Goal: Transaction & Acquisition: Purchase product/service

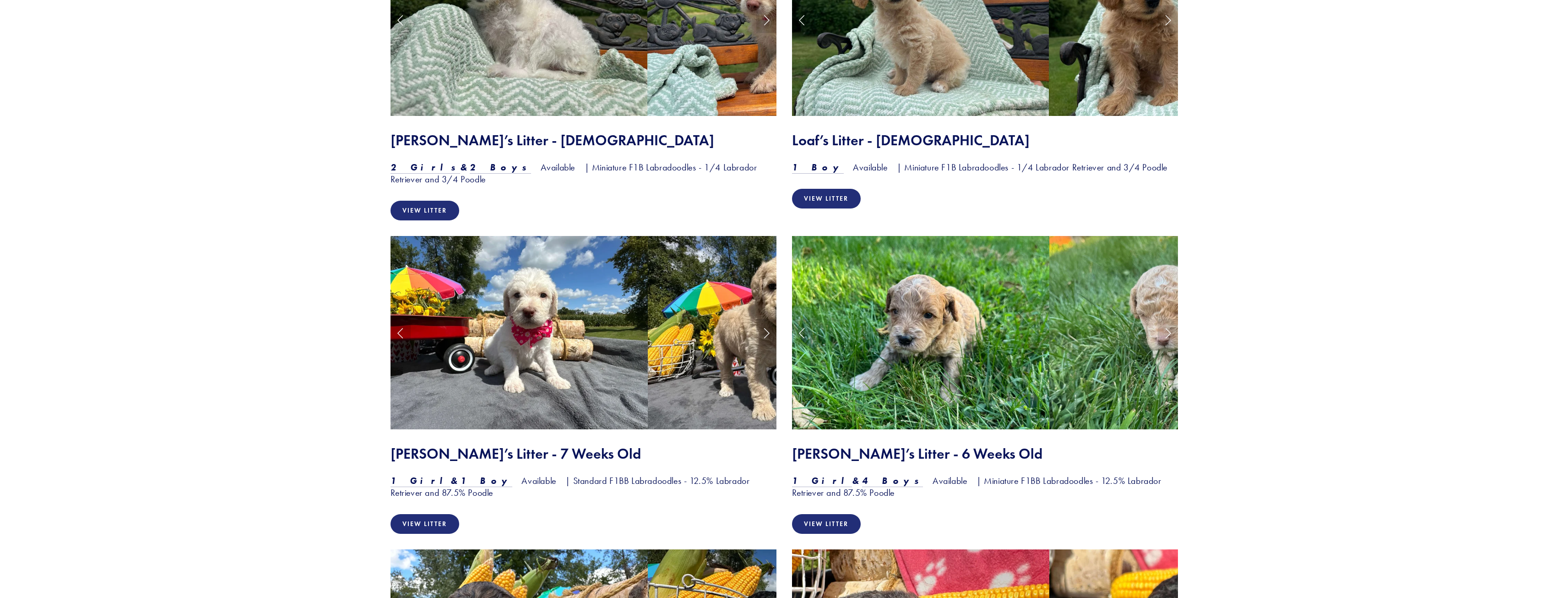
scroll to position [962, 0]
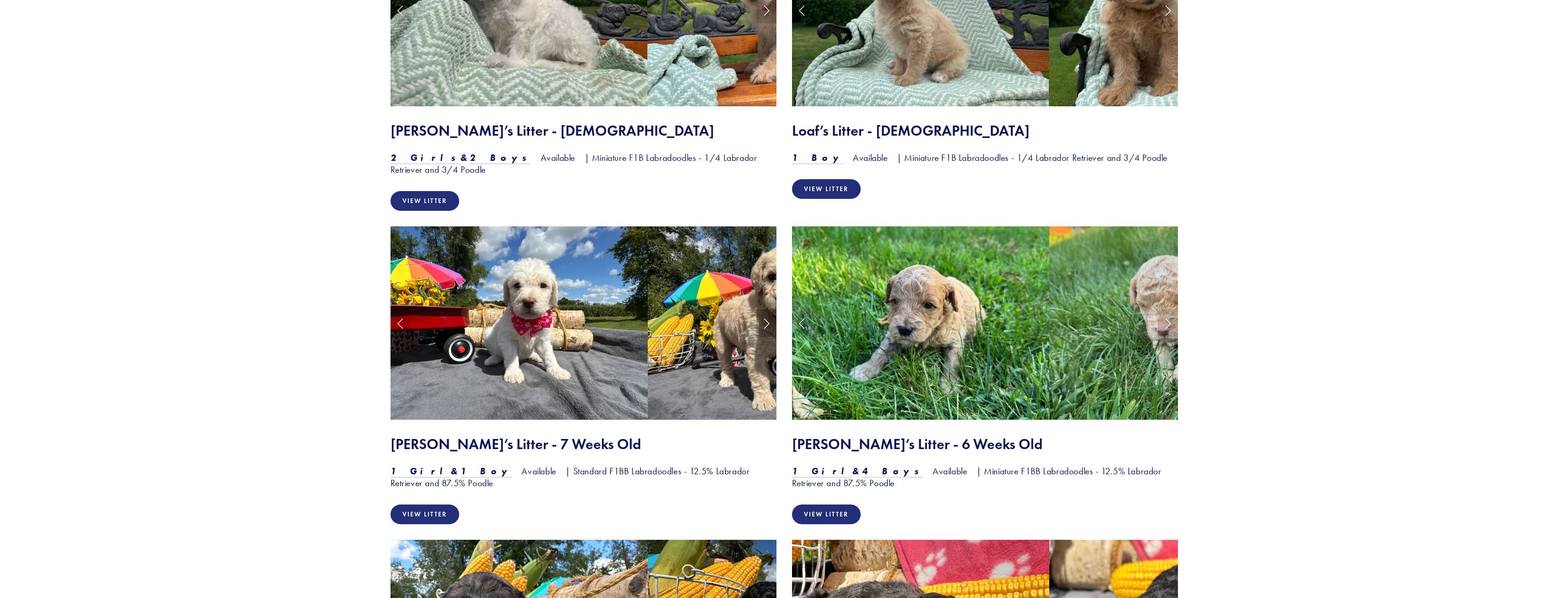
click at [766, 324] on link "Next Slide" at bounding box center [766, 323] width 20 height 27
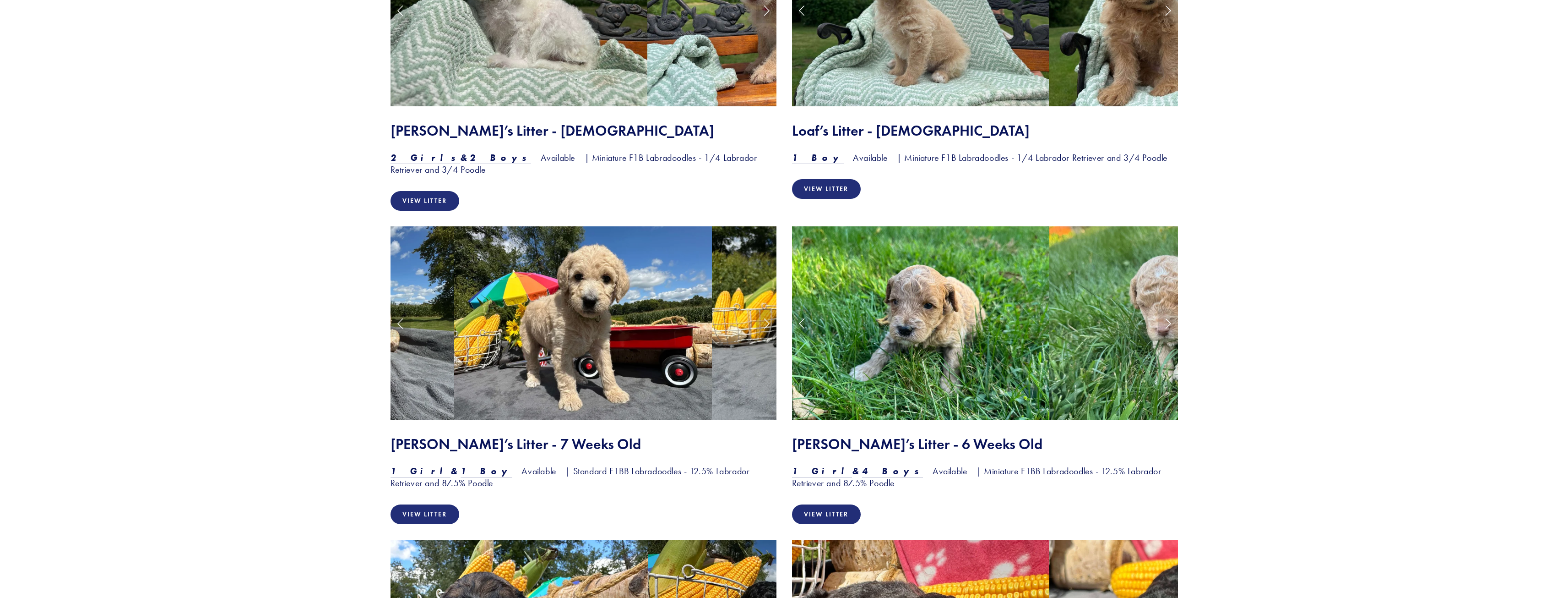
click at [766, 324] on link "Next Slide" at bounding box center [766, 323] width 20 height 27
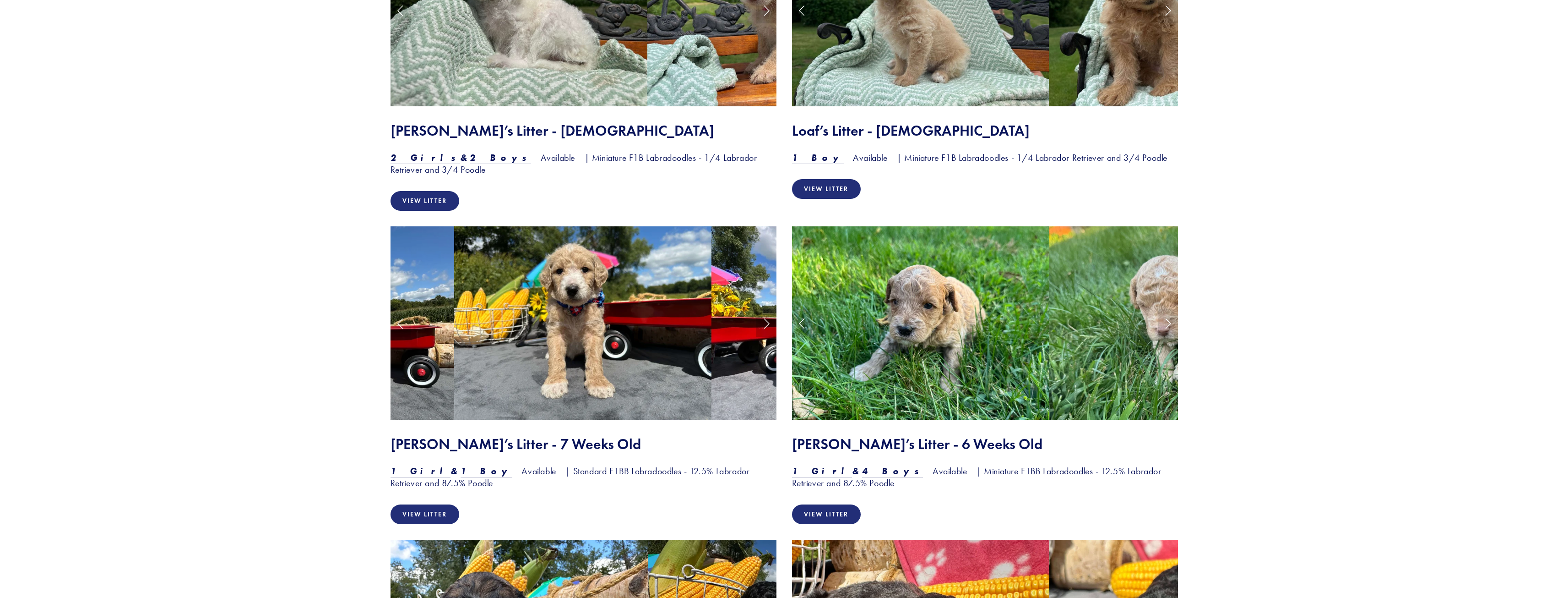
click at [766, 324] on link "Next Slide" at bounding box center [766, 323] width 20 height 27
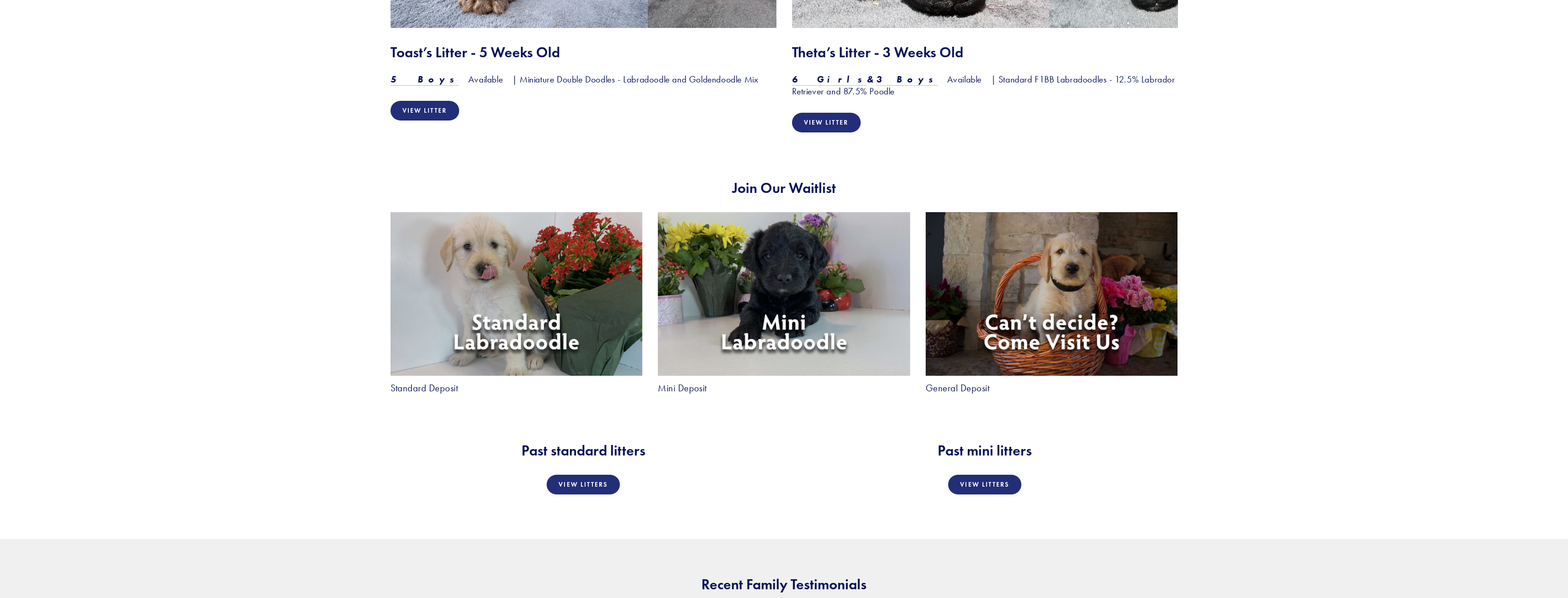
scroll to position [1695, 0]
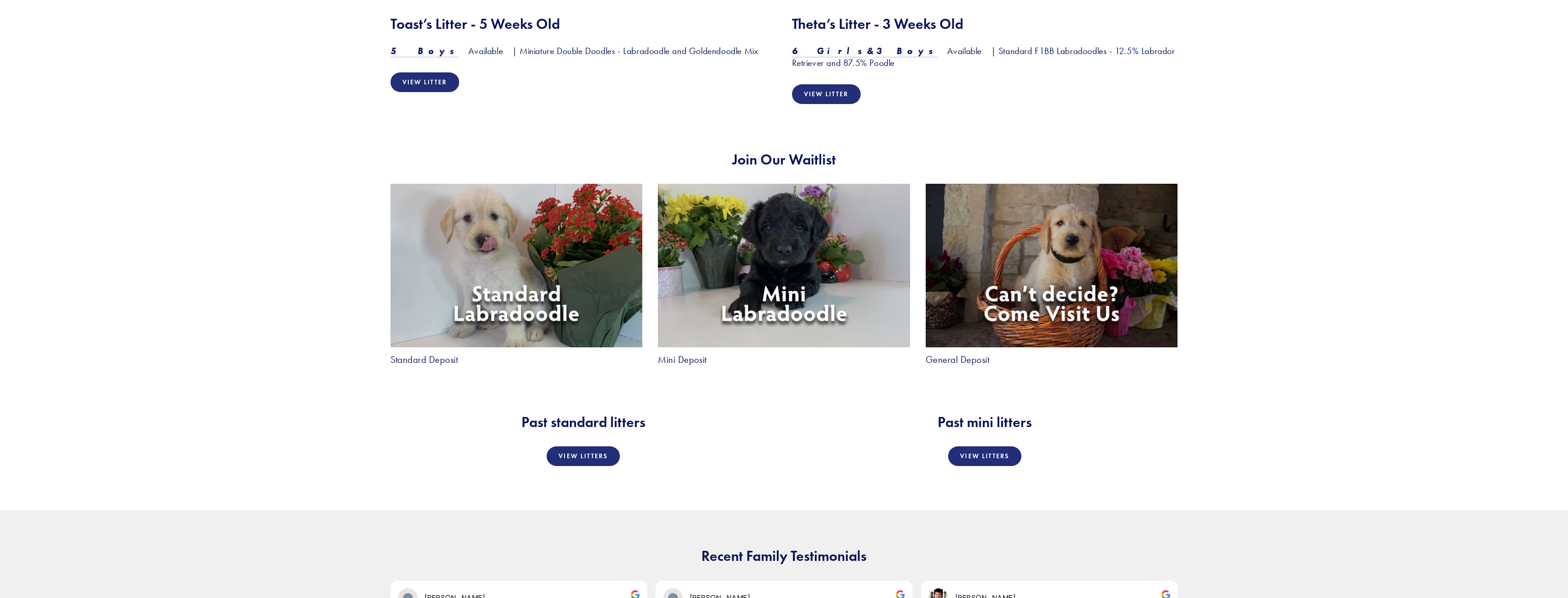
click at [797, 284] on img at bounding box center [784, 266] width 252 height 163
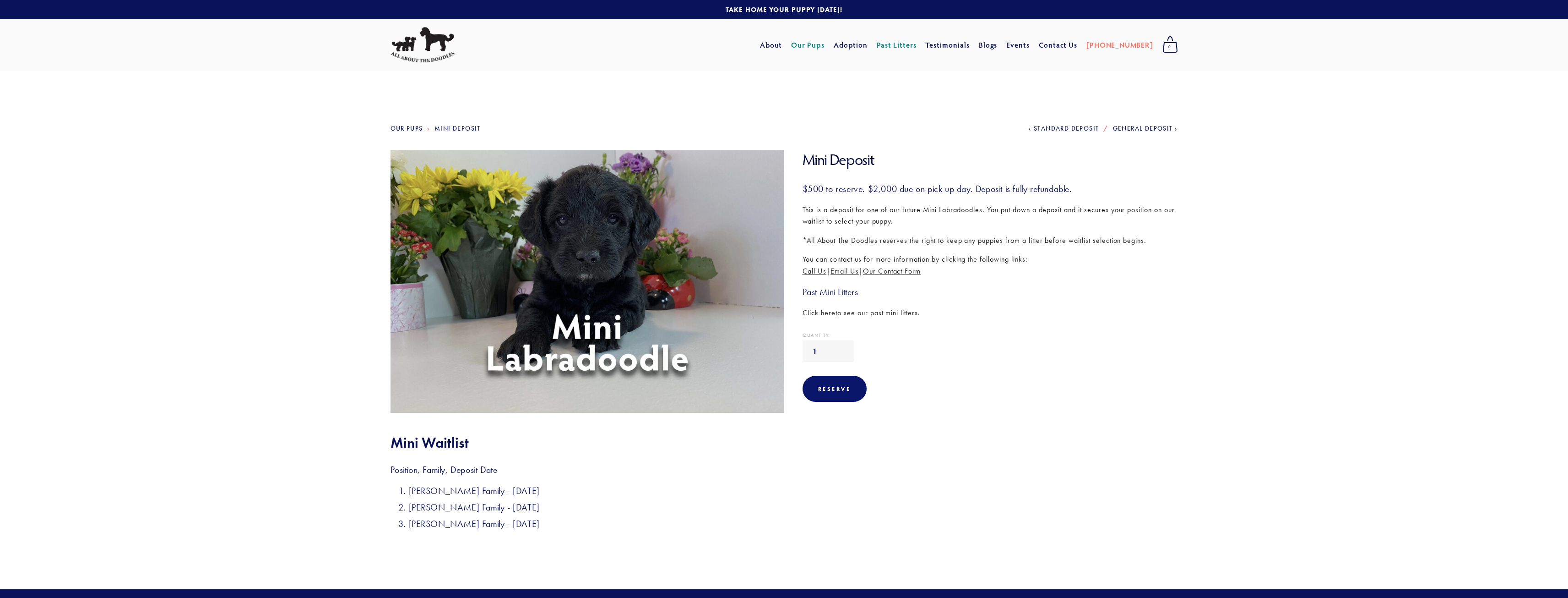
click at [828, 313] on span "Click here" at bounding box center [819, 312] width 33 height 9
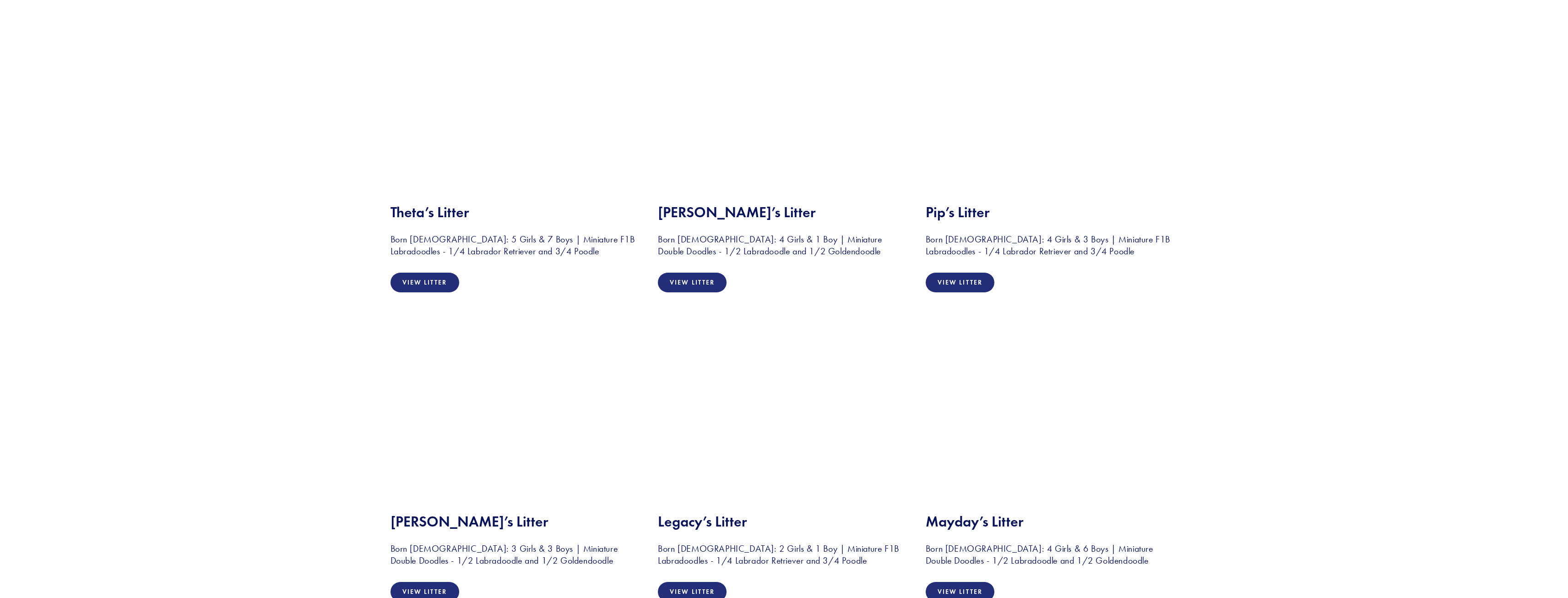
scroll to position [1649, 0]
